Goal: Information Seeking & Learning: Stay updated

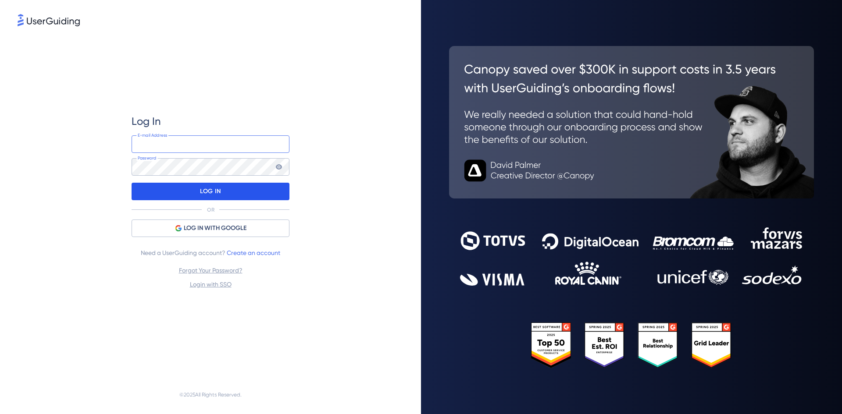
type input "[EMAIL_ADDRESS][PERSON_NAME][DOMAIN_NAME]"
click at [208, 192] on p "LOG IN" at bounding box center [210, 192] width 21 height 14
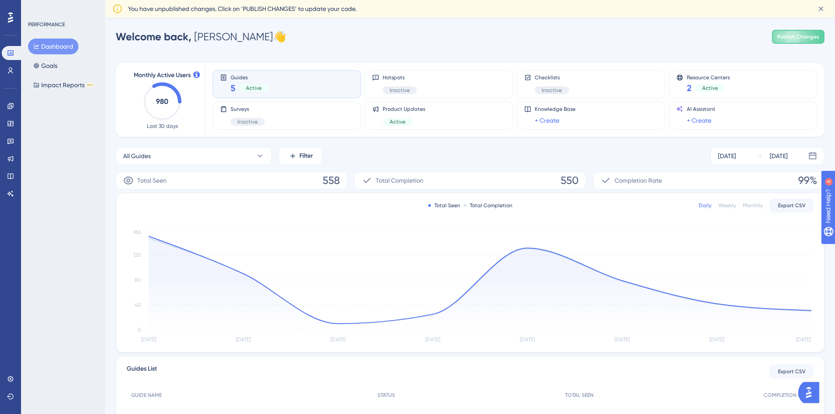
click at [269, 10] on span "You have unpublished changes. Click on ‘PUBLISH CHANGES’ to update your code." at bounding box center [242, 9] width 228 height 11
click at [9, 107] on icon at bounding box center [10, 106] width 6 height 6
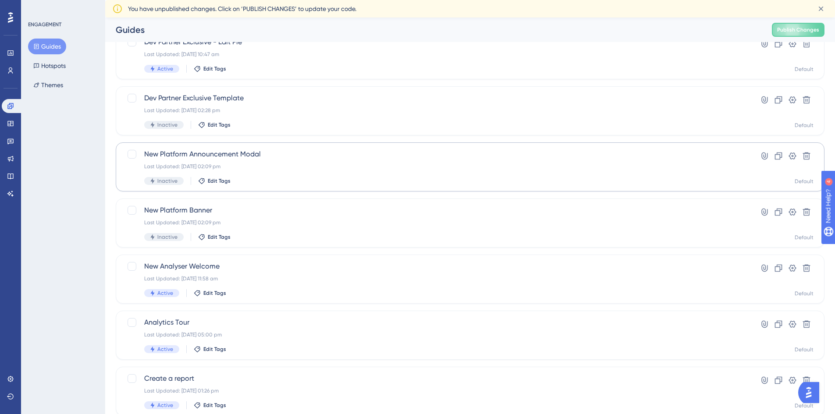
scroll to position [192, 0]
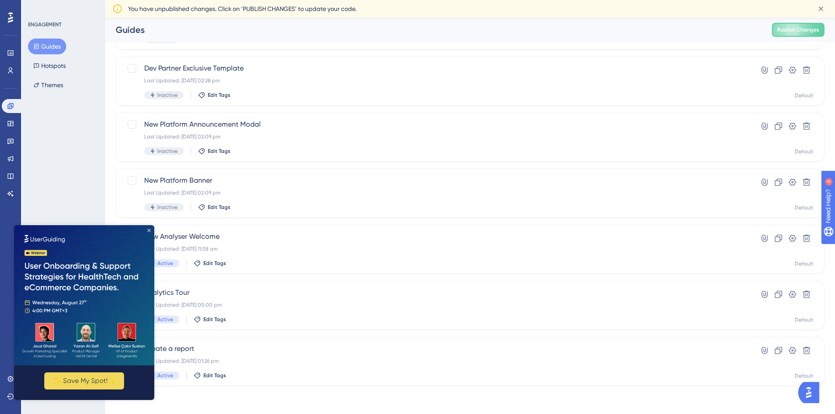
click at [149, 230] on icon "Close Preview" at bounding box center [149, 231] width 4 height 4
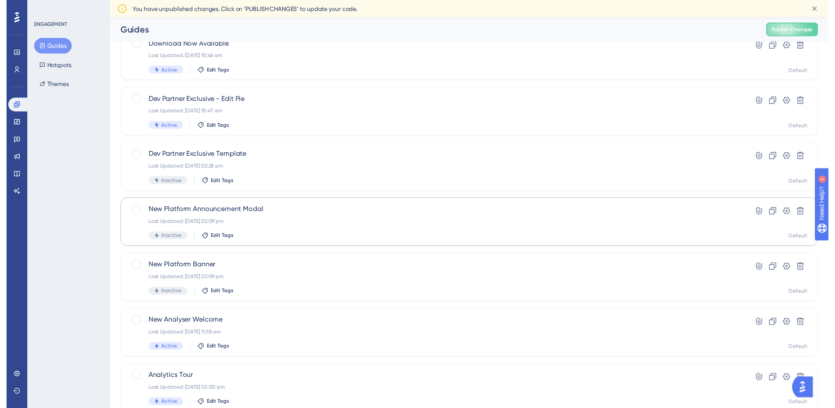
scroll to position [0, 0]
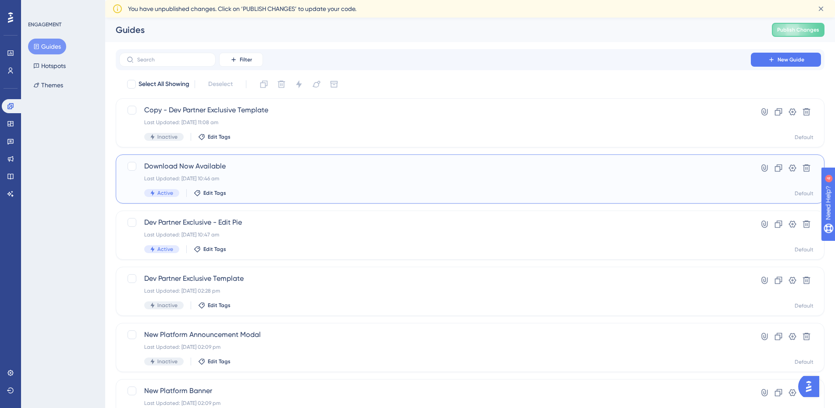
click at [305, 188] on div "Download Now Available Last Updated: [DATE] 10:46 am Active Edit Tags" at bounding box center [435, 179] width 582 height 36
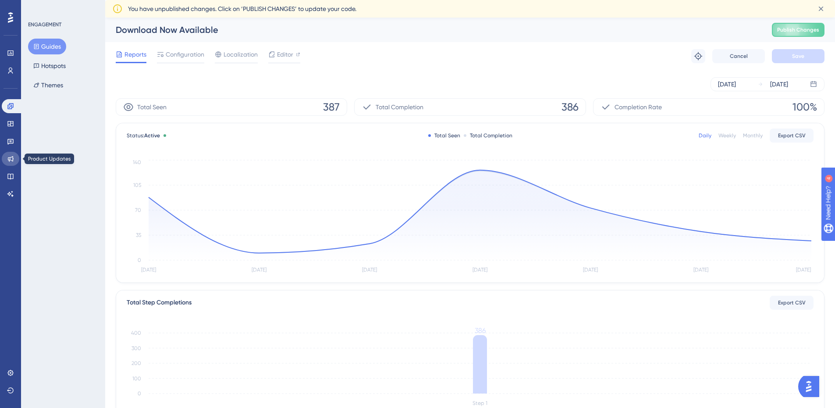
click at [9, 160] on icon at bounding box center [11, 159] width 6 height 6
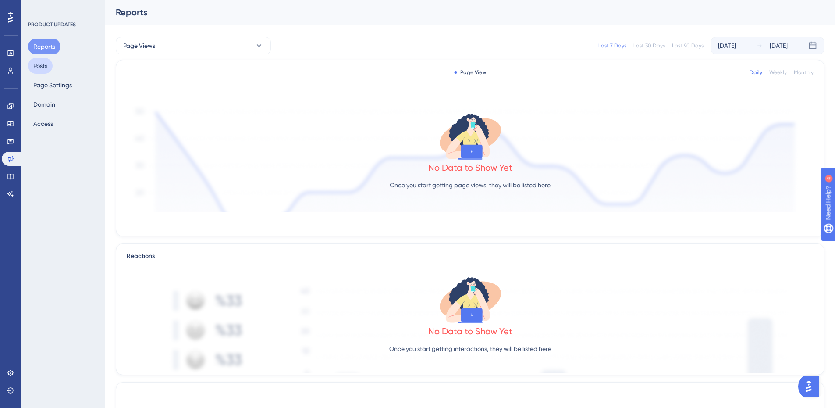
click at [49, 65] on button "Posts" at bounding box center [40, 66] width 25 height 16
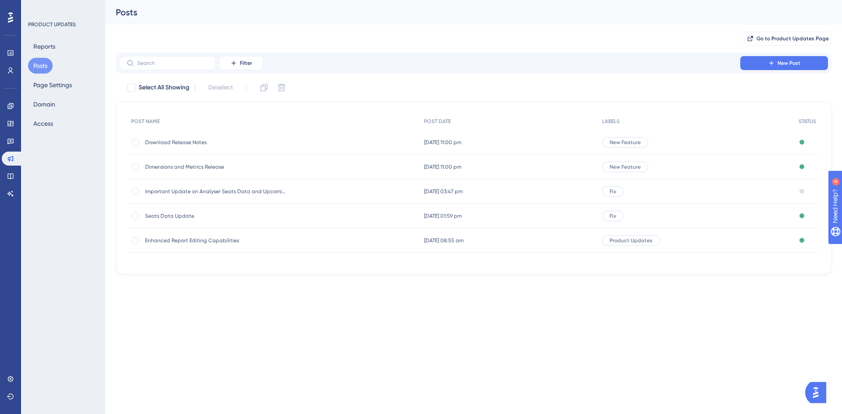
click at [266, 243] on span "Enhanced Report Editing Capabilities" at bounding box center [215, 240] width 140 height 7
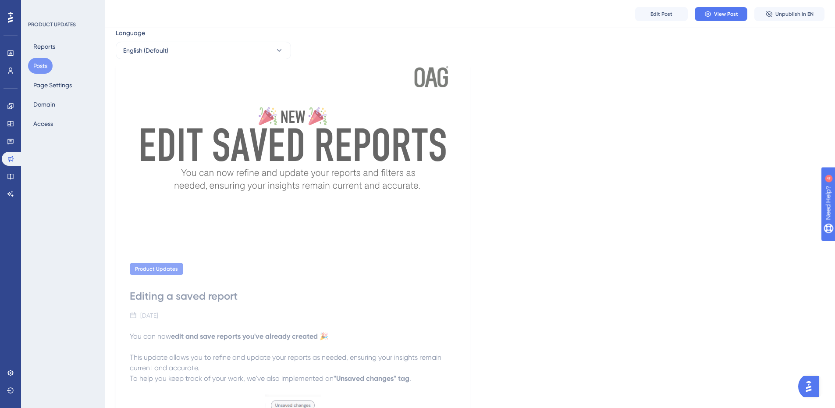
scroll to position [44, 0]
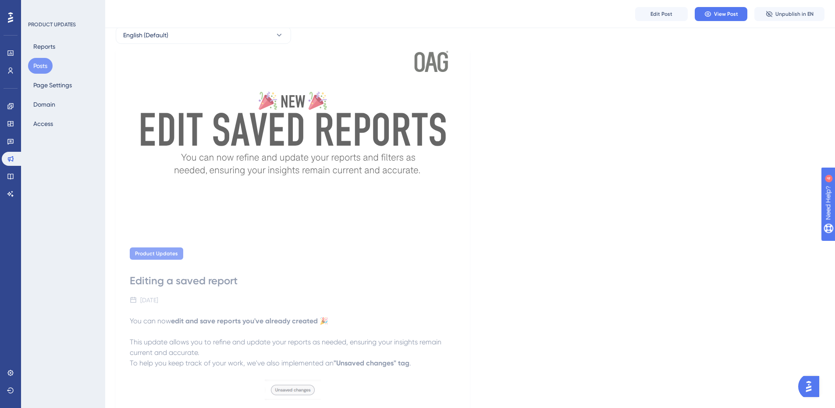
click at [321, 235] on div "Product Updates Editing a saved report [DATE] You can now edit and save reports…" at bounding box center [293, 396] width 354 height 326
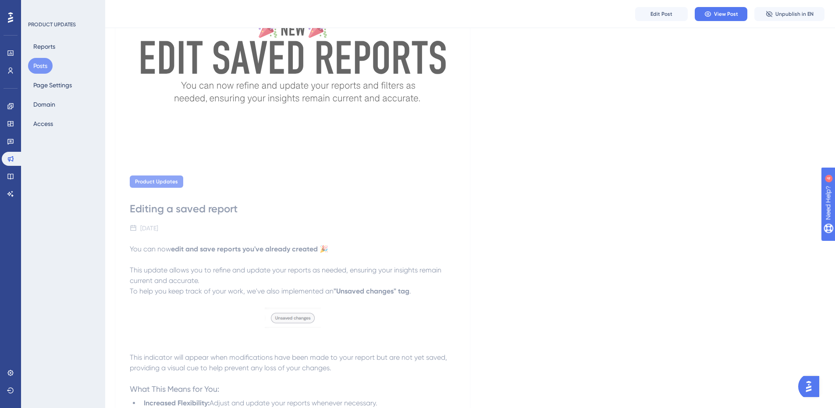
scroll to position [223, 0]
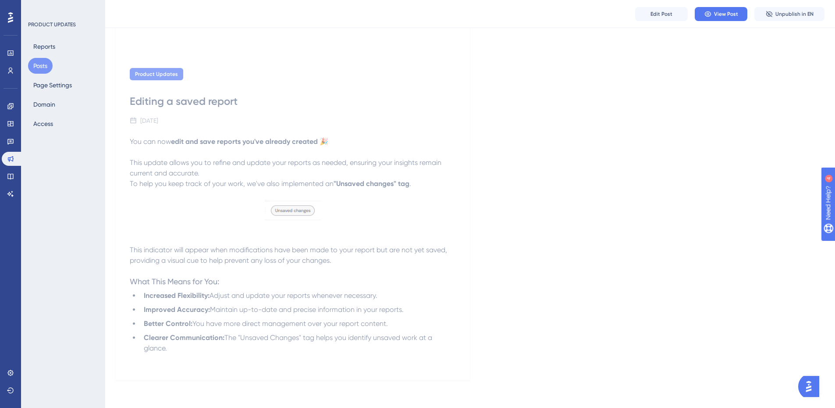
drag, startPoint x: 242, startPoint y: 347, endPoint x: 126, endPoint y: 93, distance: 278.9
click at [126, 93] on div "Product Updates Editing a saved report [DATE] You can now edit and save reports…" at bounding box center [293, 217] width 354 height 326
copy div "Editing a saved report [DATE] You can now edit and save reports you've already …"
click at [499, 208] on div "Product Updates Editing a saved report [DATE] You can now edit and save reports…" at bounding box center [470, 126] width 709 height 508
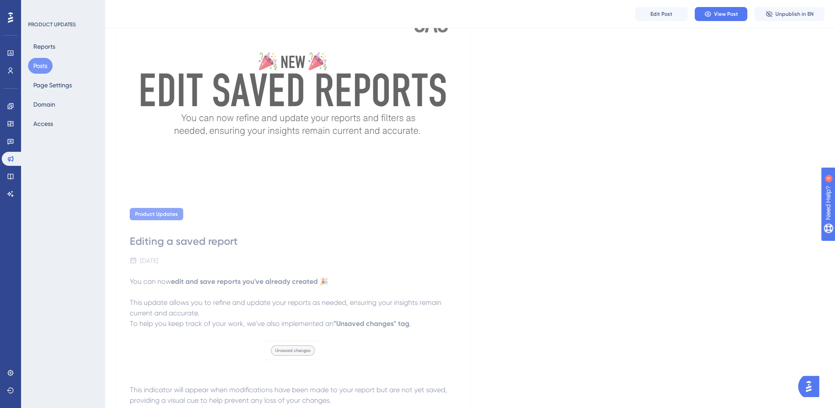
scroll to position [0, 0]
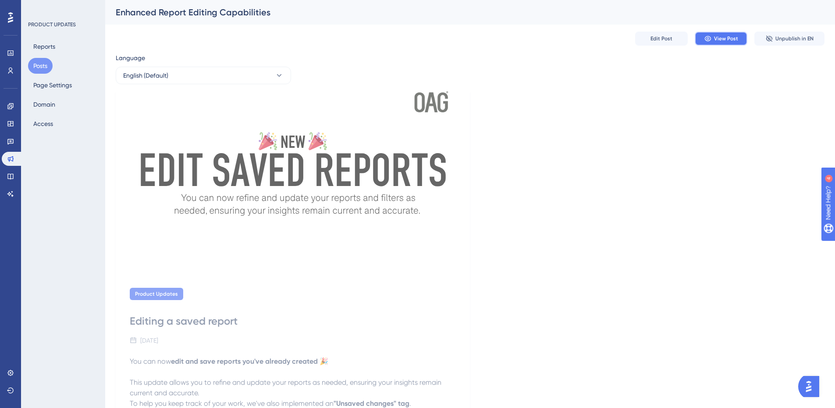
click at [729, 34] on button "View Post" at bounding box center [721, 39] width 53 height 14
click at [46, 65] on button "Posts" at bounding box center [40, 66] width 25 height 16
